Goal: Information Seeking & Learning: Check status

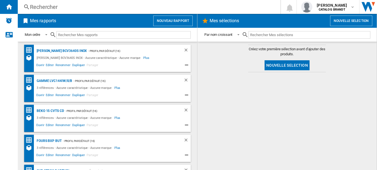
click at [42, 8] on div "Rechercher" at bounding box center [148, 7] width 236 height 8
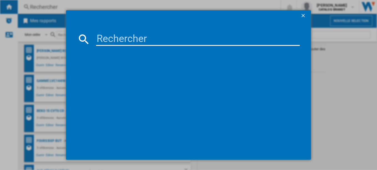
click at [106, 38] on input at bounding box center [198, 39] width 204 height 13
paste input "BXP5330X"
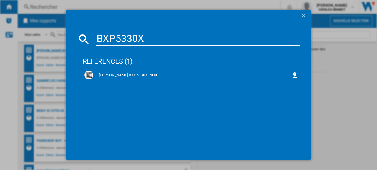
type input "BXP5330X"
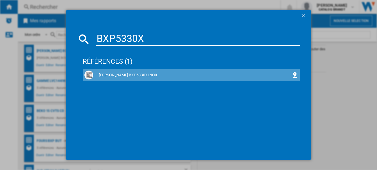
click at [115, 73] on div "[PERSON_NAME] BXP5330X INOX" at bounding box center [192, 76] width 199 height 6
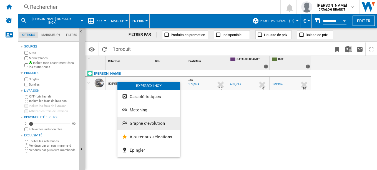
click at [140, 120] on button "Graphe d'évolution" at bounding box center [149, 123] width 63 height 13
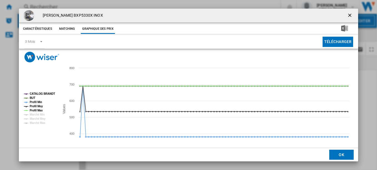
click at [43, 92] on tspan "CATALOG BRANDT" at bounding box center [43, 93] width 26 height 3
click at [38, 101] on tspan "Profil Min" at bounding box center [36, 102] width 13 height 3
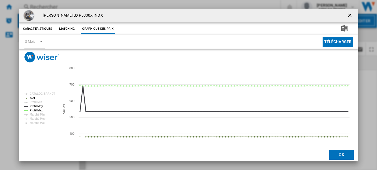
click at [39, 105] on tspan "Profil Moy" at bounding box center [36, 106] width 13 height 3
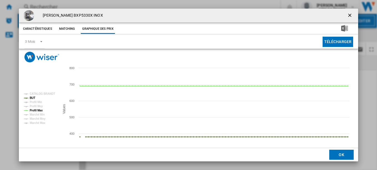
click at [39, 110] on tspan "Profil Max" at bounding box center [36, 110] width 13 height 3
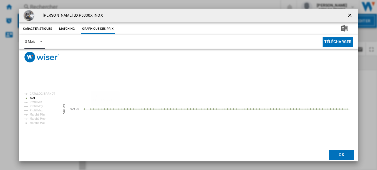
click at [37, 42] on span "Product popup" at bounding box center [39, 41] width 7 height 5
click at [38, 58] on md-option "6 Mois" at bounding box center [39, 55] width 38 height 13
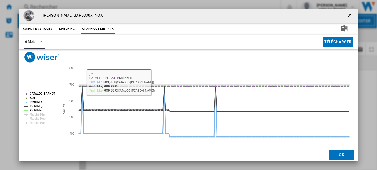
click at [38, 101] on tspan "Profil Min" at bounding box center [36, 102] width 13 height 3
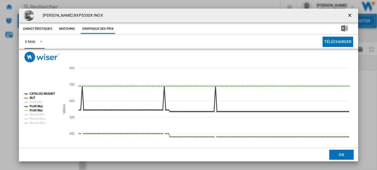
click at [37, 106] on tspan "Profil Moy" at bounding box center [36, 106] width 13 height 3
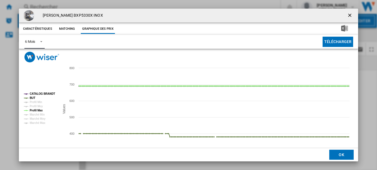
click at [37, 109] on tspan "Profil Max" at bounding box center [36, 110] width 13 height 3
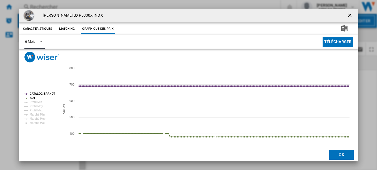
click at [44, 92] on tspan "CATALOG BRANDT" at bounding box center [43, 93] width 26 height 3
